Goal: Use online tool/utility: Utilize a website feature to perform a specific function

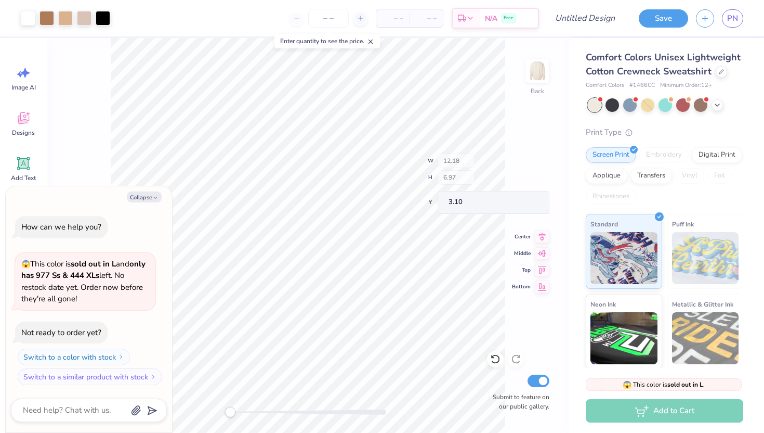
type textarea "x"
type input "3.54"
type input "5.30"
type input "3.89"
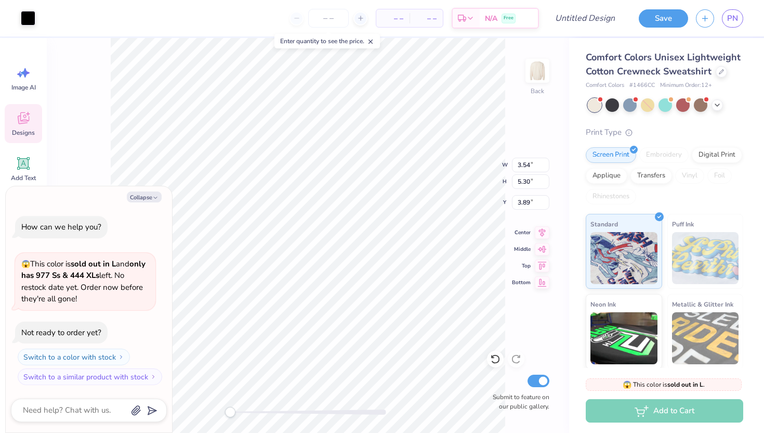
type textarea "x"
type input "3.23"
type input "5.05"
type input "4.02"
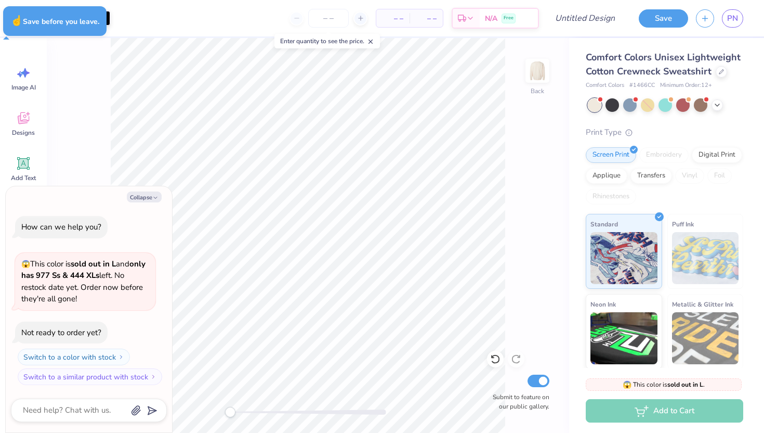
type textarea "x"
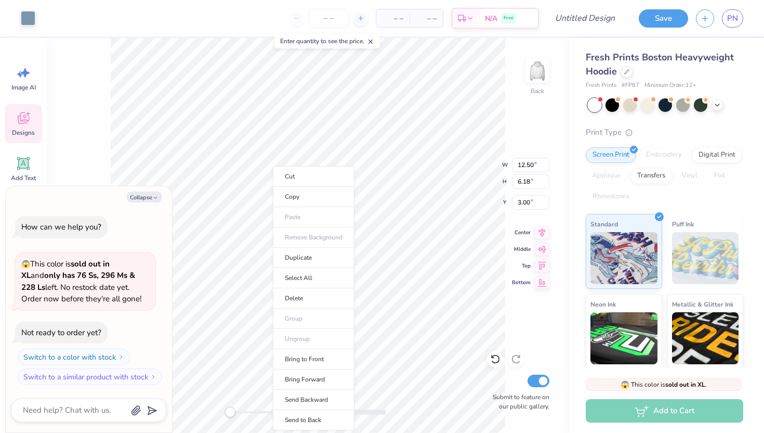
type textarea "x"
